Goal: Information Seeking & Learning: Find specific fact

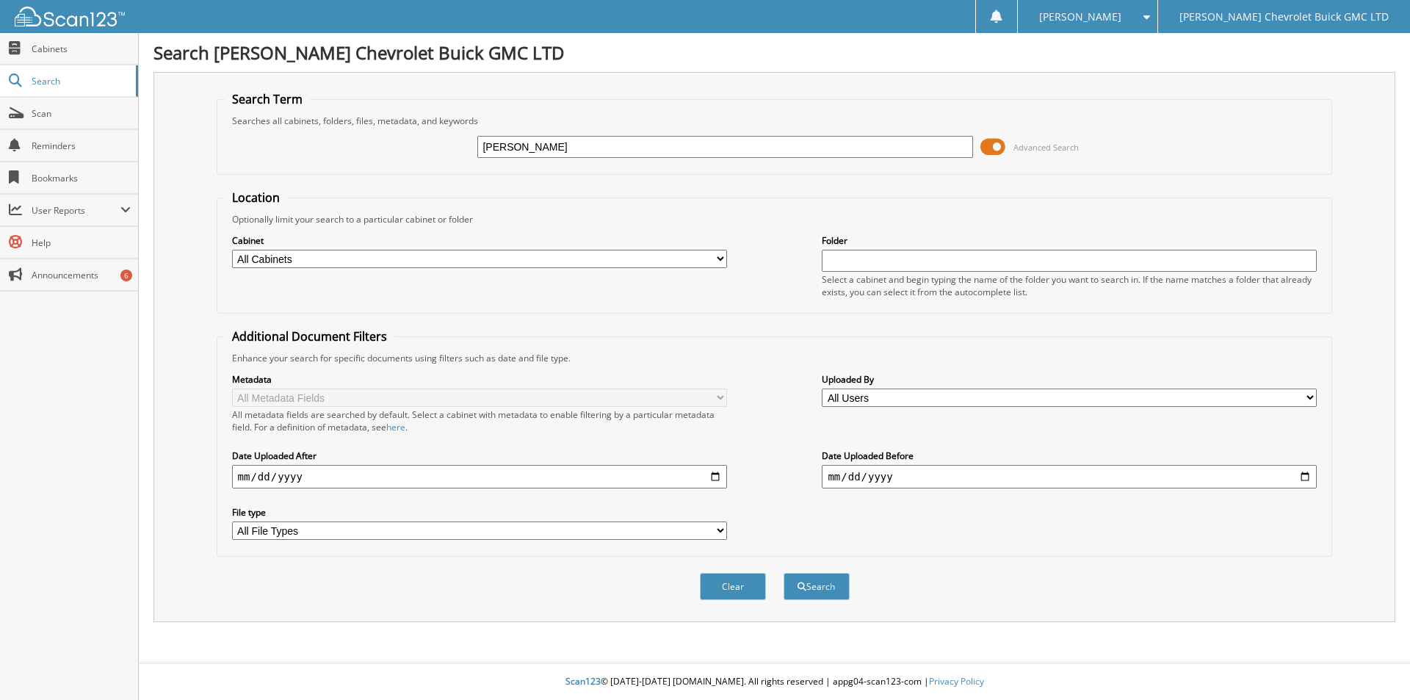
type input "[PERSON_NAME]"
click at [784, 573] on button "Search" at bounding box center [817, 586] width 66 height 27
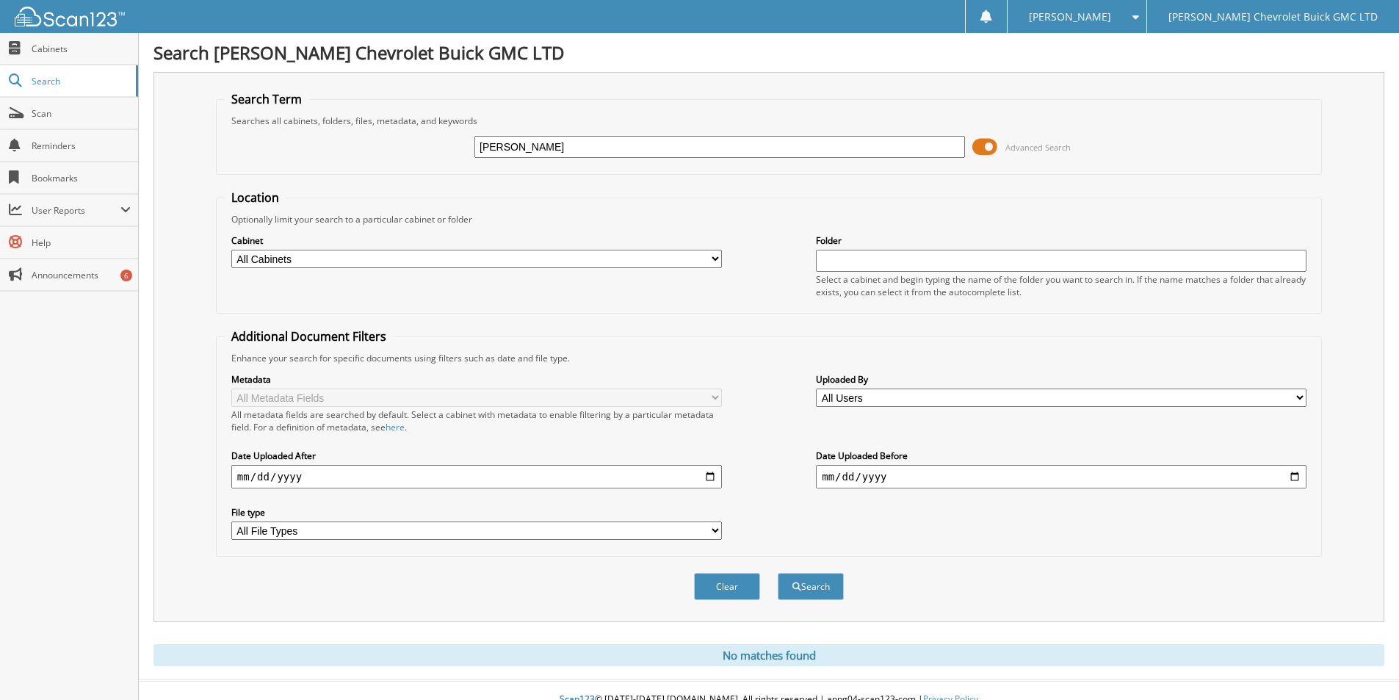
scroll to position [18, 0]
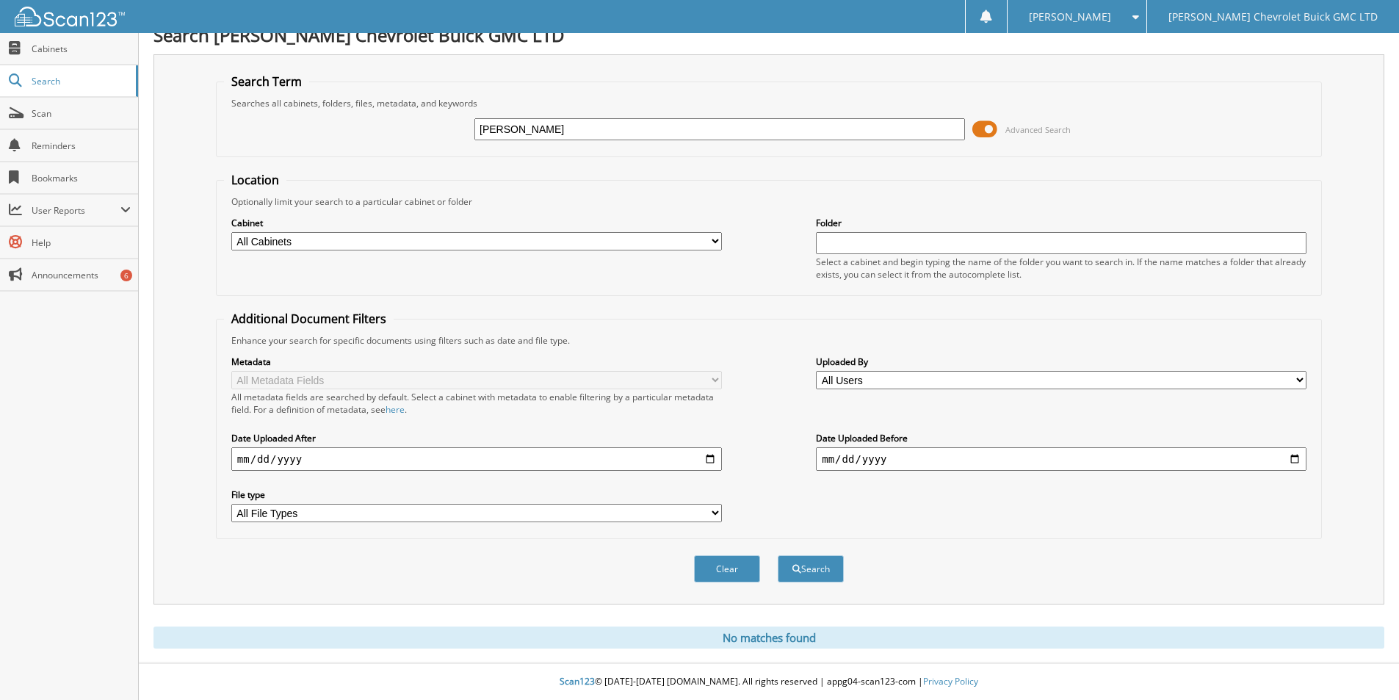
drag, startPoint x: 720, startPoint y: 134, endPoint x: 384, endPoint y: 136, distance: 335.6
click at [384, 136] on div "shaw's Advanced Search" at bounding box center [769, 129] width 1090 height 40
type input "shaws"
click at [778, 555] on button "Search" at bounding box center [811, 568] width 66 height 27
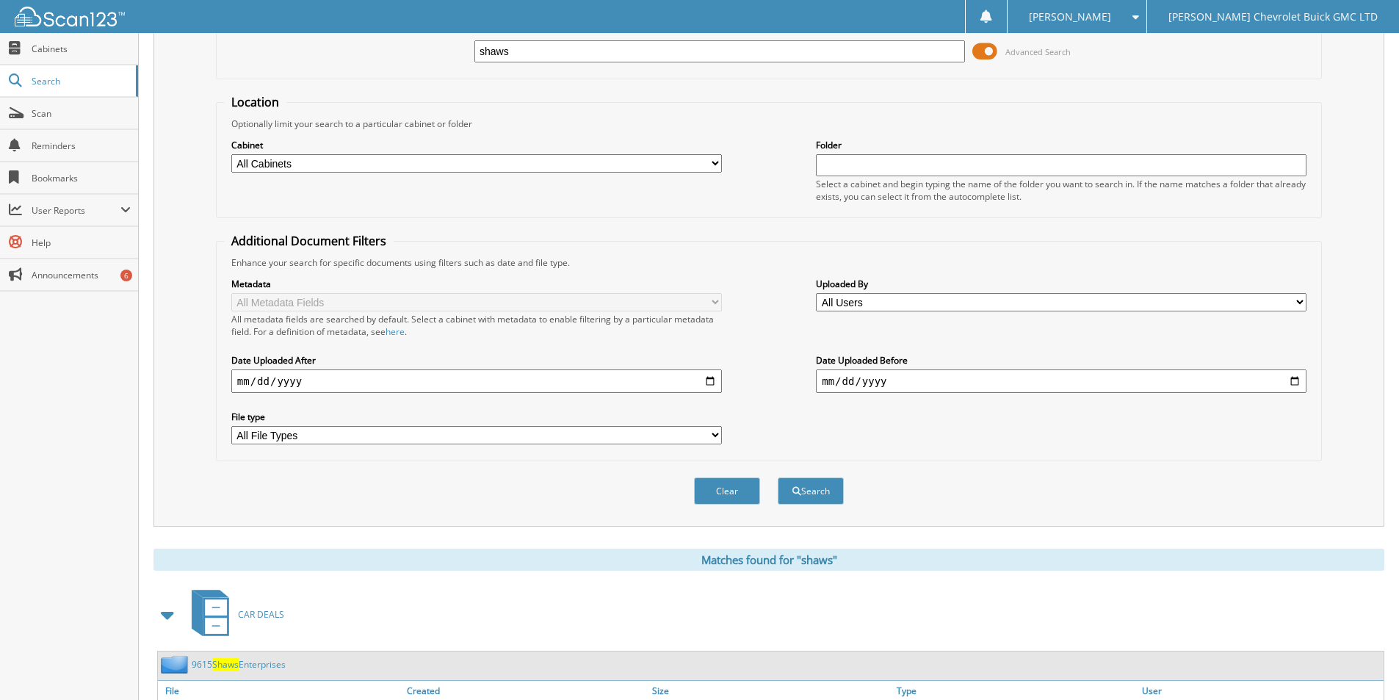
scroll to position [294, 0]
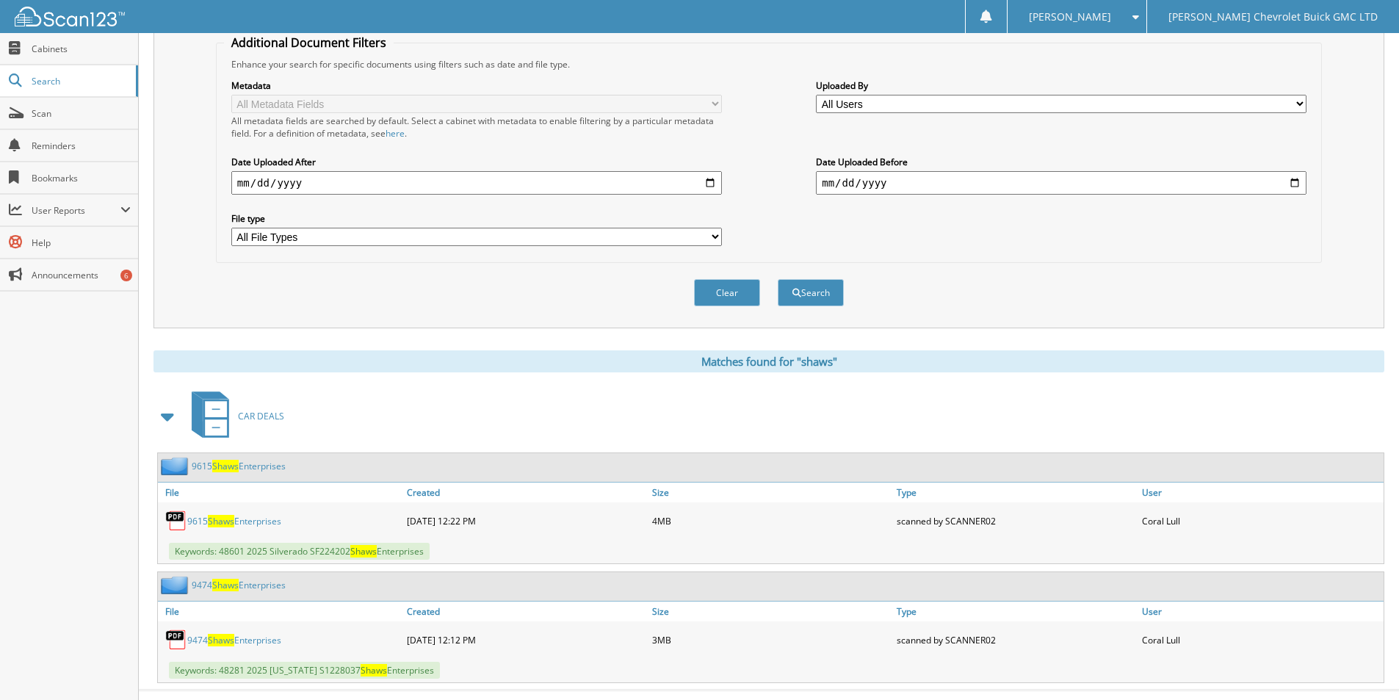
click at [251, 519] on link "9615 Shaws Enterprises" at bounding box center [234, 521] width 94 height 12
